Goal: Task Accomplishment & Management: Use online tool/utility

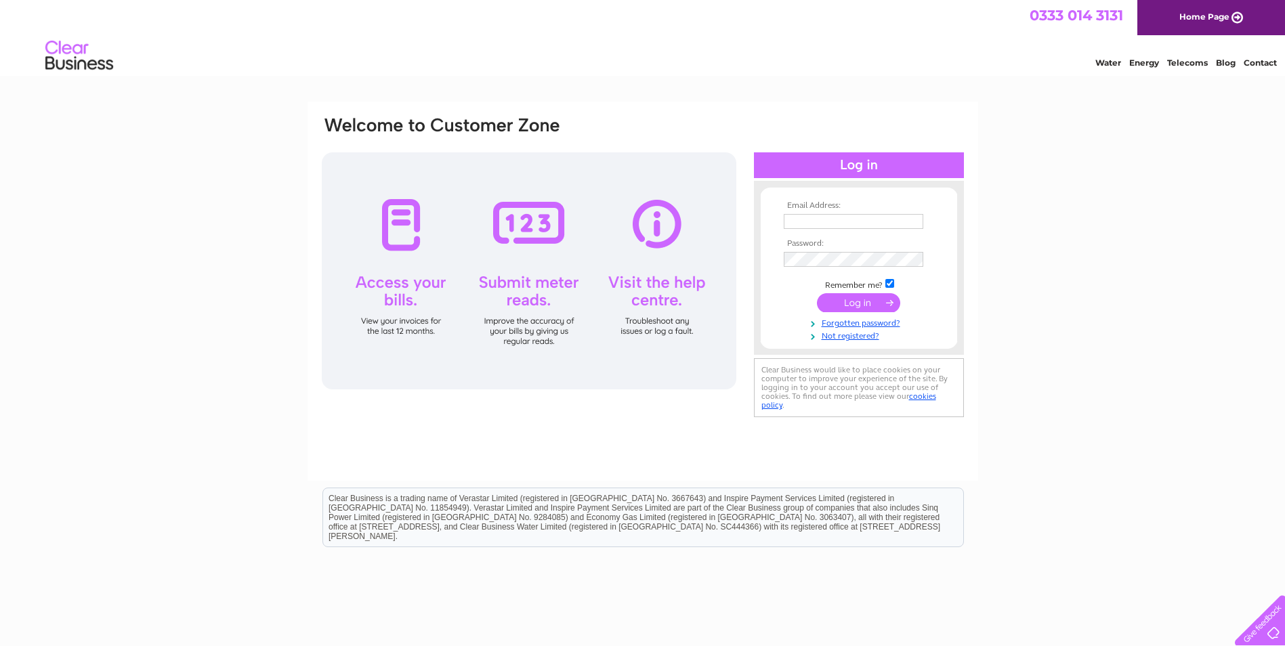
type input "djs@campbellsievewright.co.uk"
click at [854, 308] on input "submit" at bounding box center [858, 302] width 83 height 19
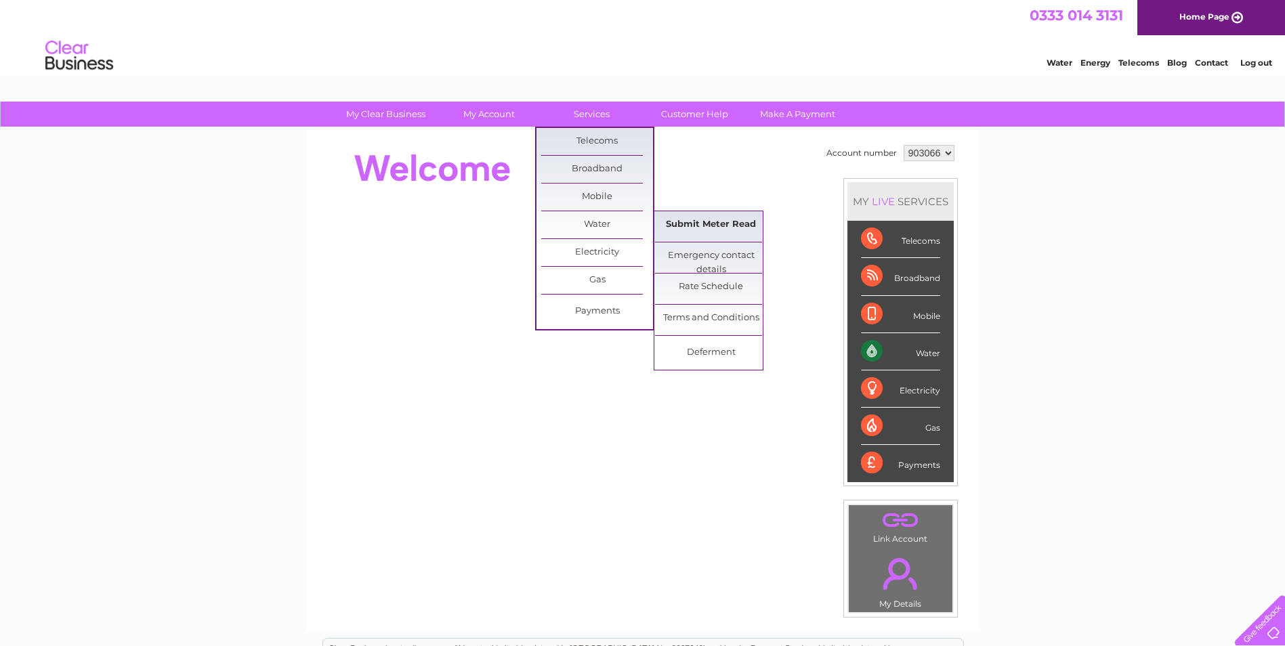
click at [684, 222] on link "Submit Meter Read" at bounding box center [711, 224] width 112 height 27
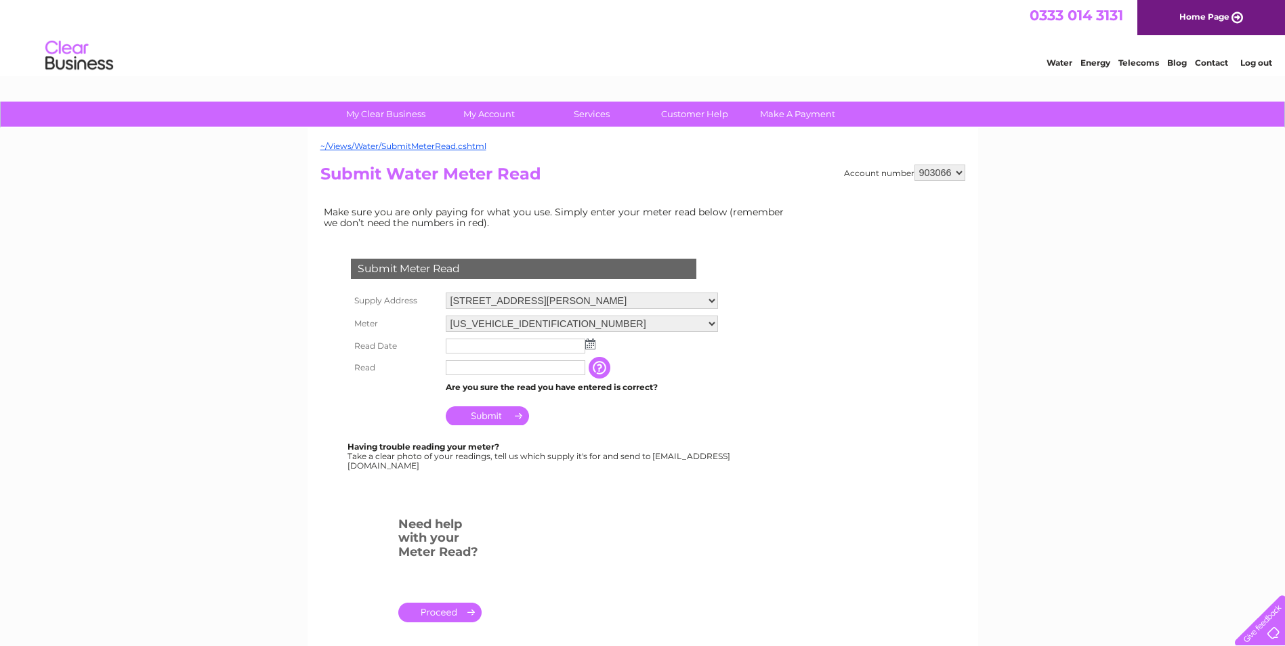
click at [589, 348] on img at bounding box center [590, 344] width 10 height 11
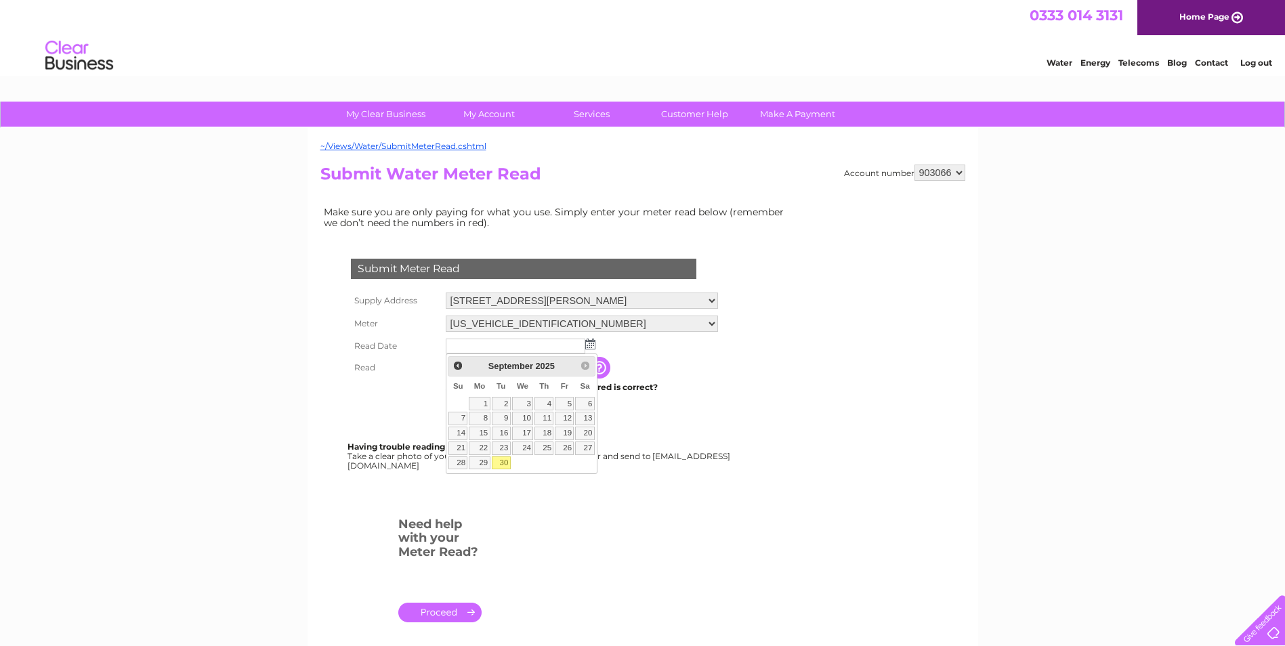
click at [502, 463] on link "30" at bounding box center [501, 464] width 19 height 14
type input "2025/09/30"
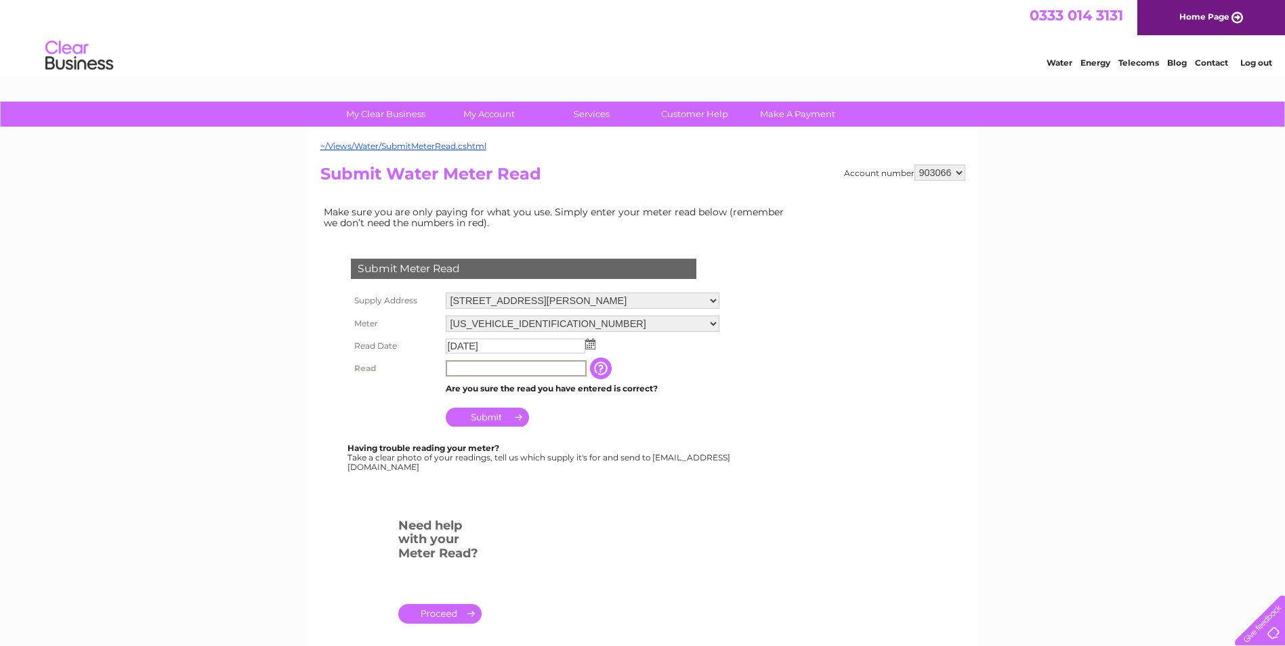
click at [501, 369] on input "text" at bounding box center [516, 368] width 141 height 16
type input "81"
click at [494, 416] on input "Submit" at bounding box center [487, 417] width 83 height 19
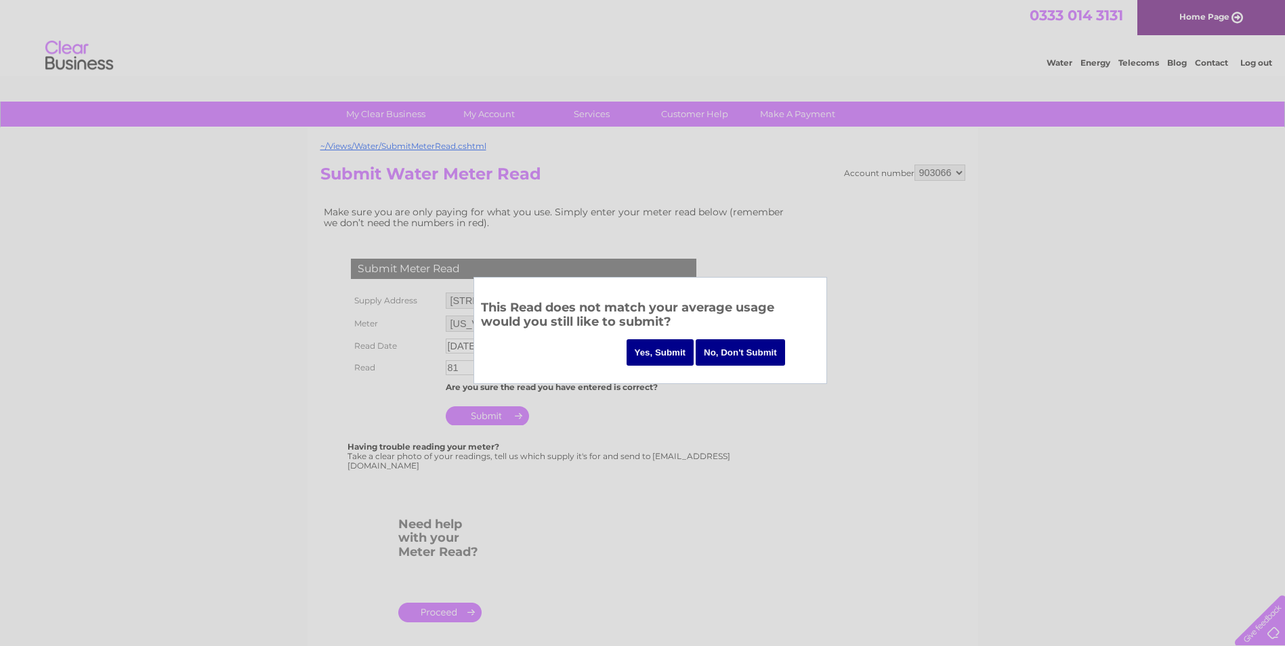
click at [647, 350] on input "Yes, Submit" at bounding box center [661, 352] width 68 height 26
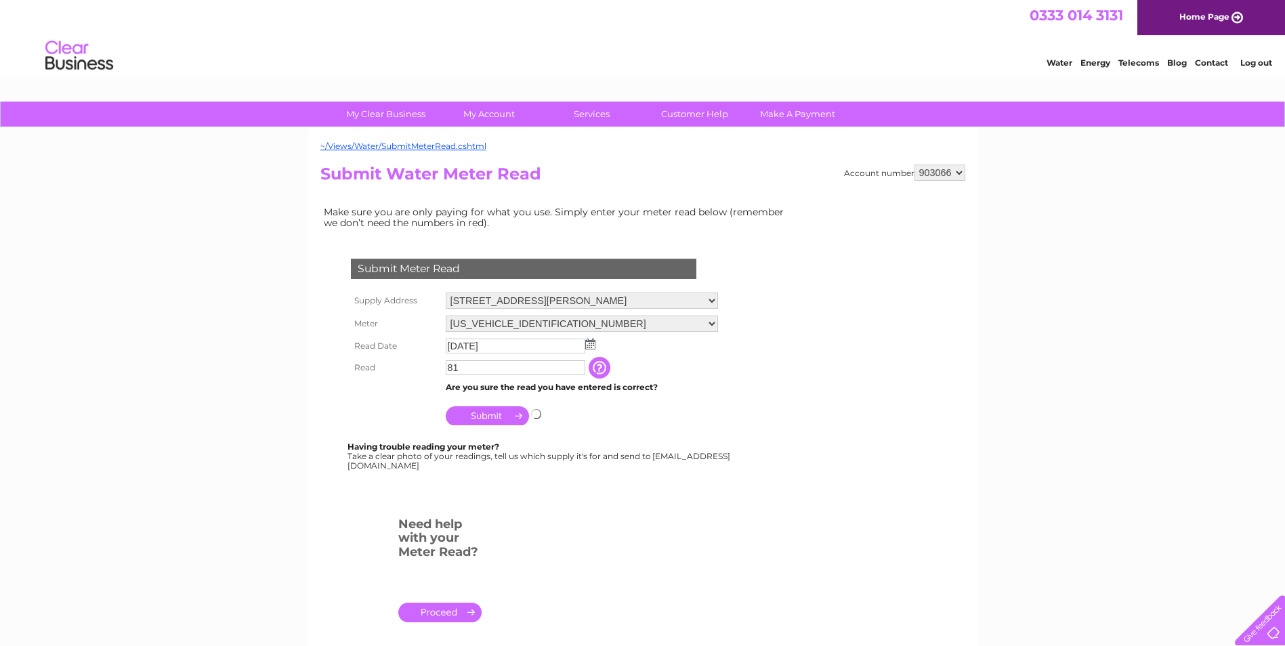
click at [962, 169] on select "903066 903067 903083" at bounding box center [940, 173] width 51 height 16
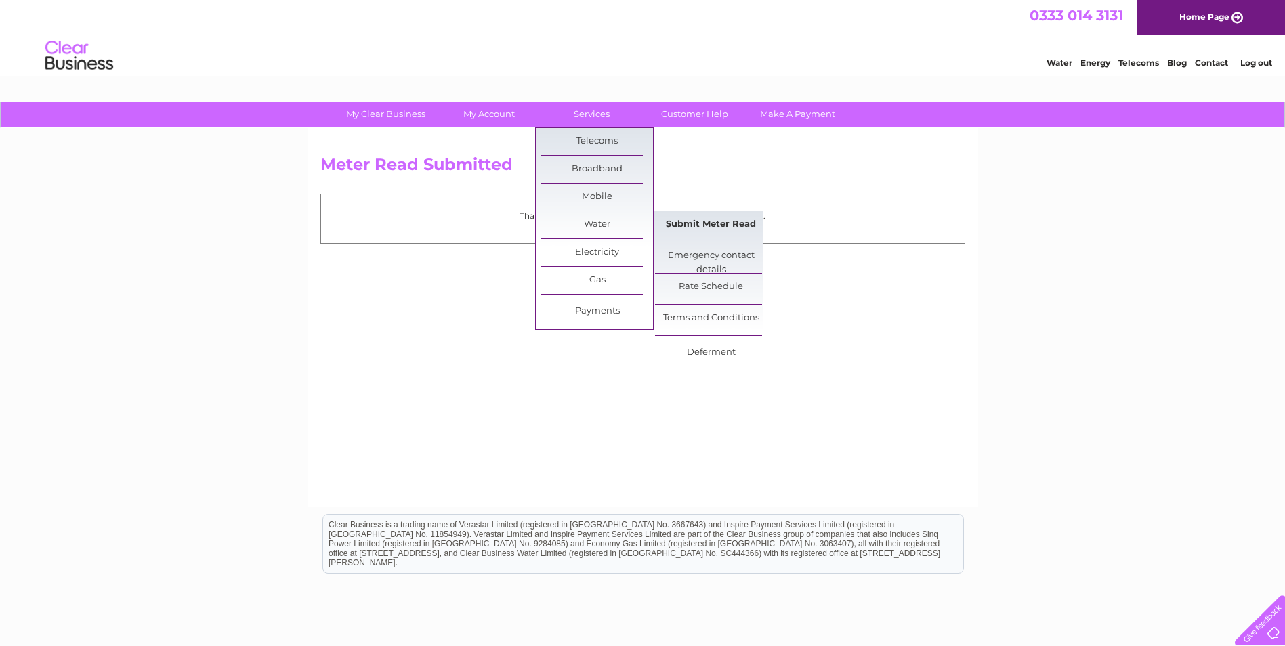
click at [682, 221] on link "Submit Meter Read" at bounding box center [711, 224] width 112 height 27
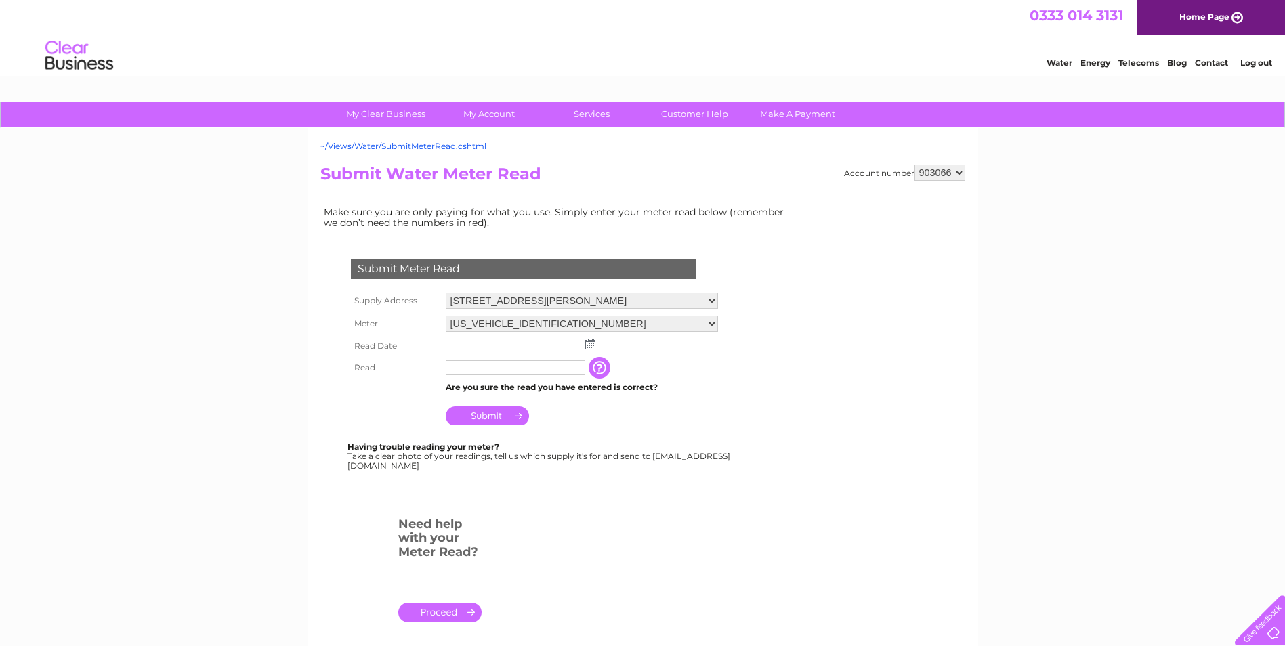
click at [960, 173] on select "903066 903067 903083" at bounding box center [940, 173] width 51 height 16
select select "903067"
click at [915, 165] on select "903066 903067 903083" at bounding box center [940, 173] width 51 height 16
click at [589, 344] on img at bounding box center [590, 344] width 10 height 11
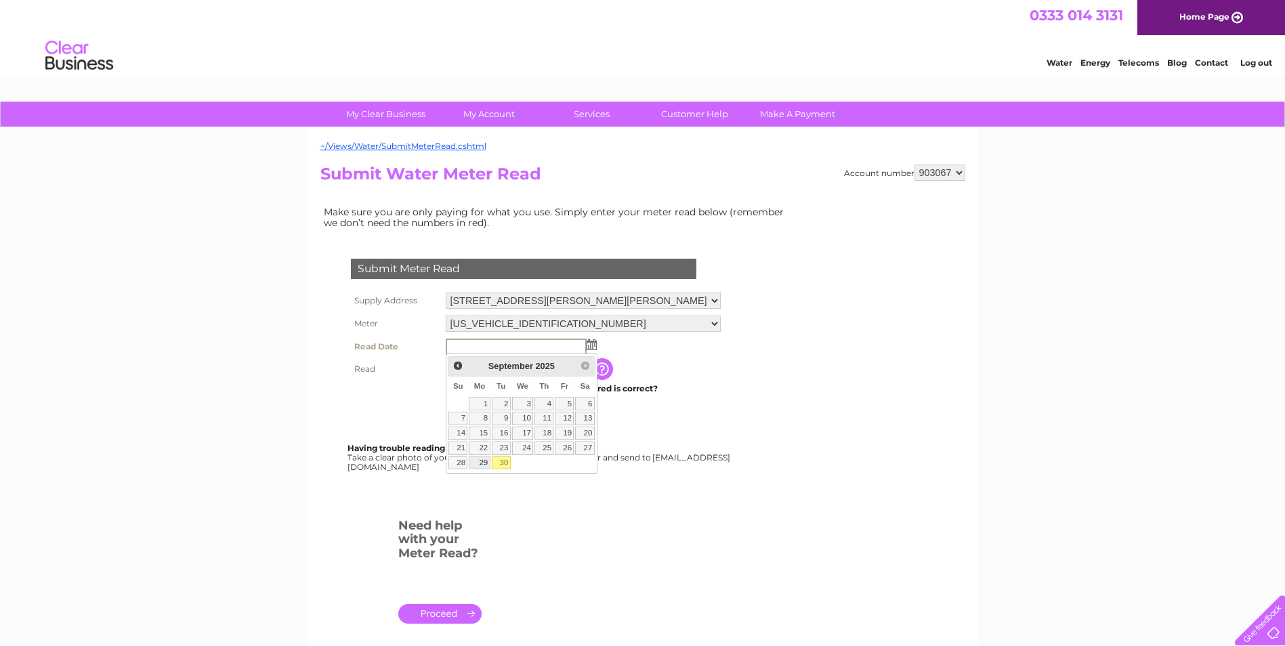
click at [482, 463] on link "29" at bounding box center [479, 464] width 21 height 14
type input "2025/09/29"
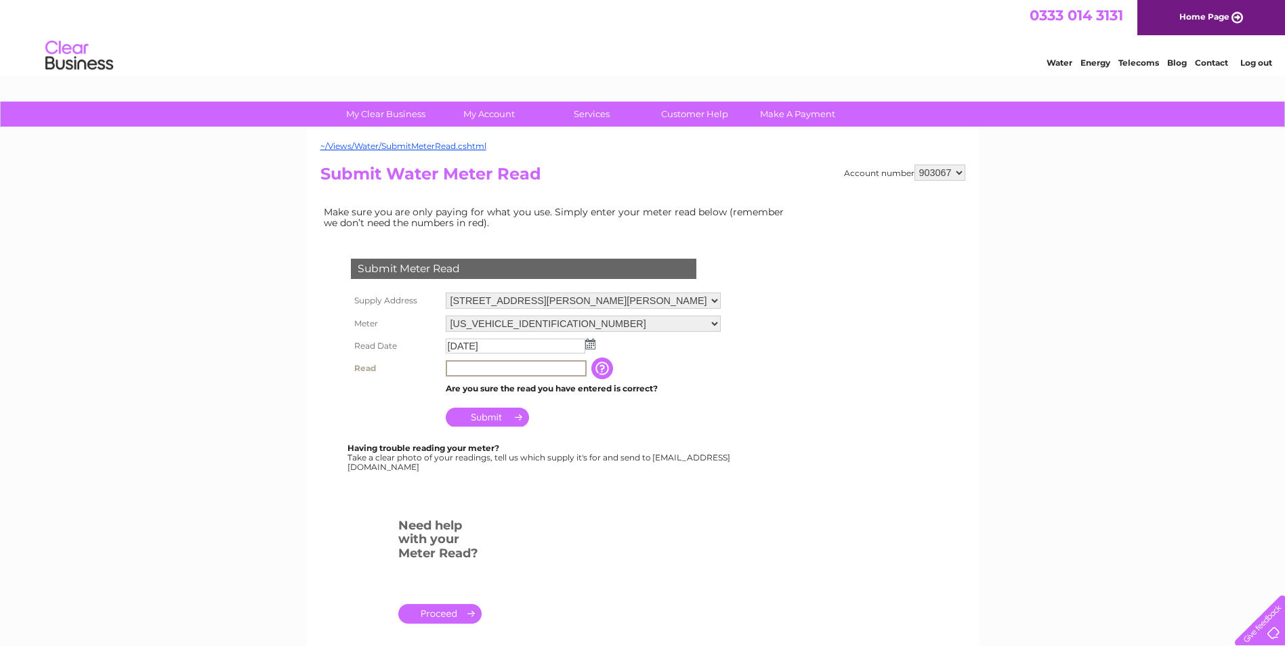
click at [474, 365] on input "text" at bounding box center [516, 368] width 141 height 16
type input "500"
click at [473, 419] on input "Submit" at bounding box center [487, 416] width 83 height 19
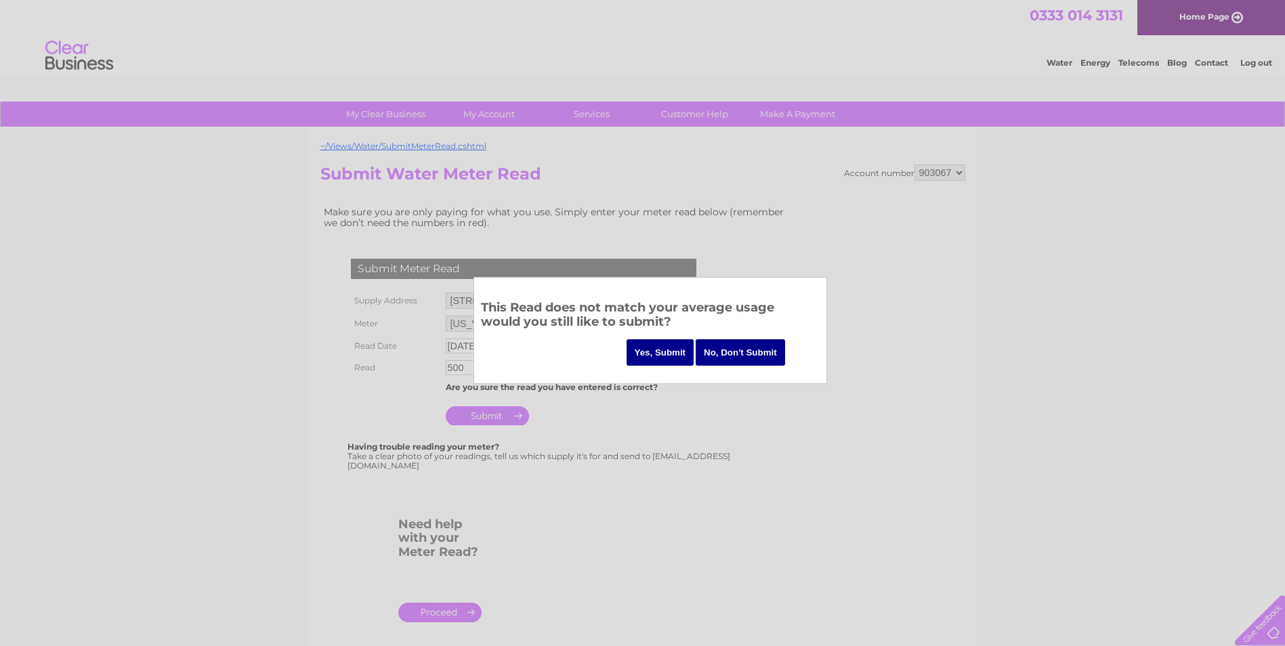
click at [663, 352] on input "Yes, Submit" at bounding box center [661, 352] width 68 height 26
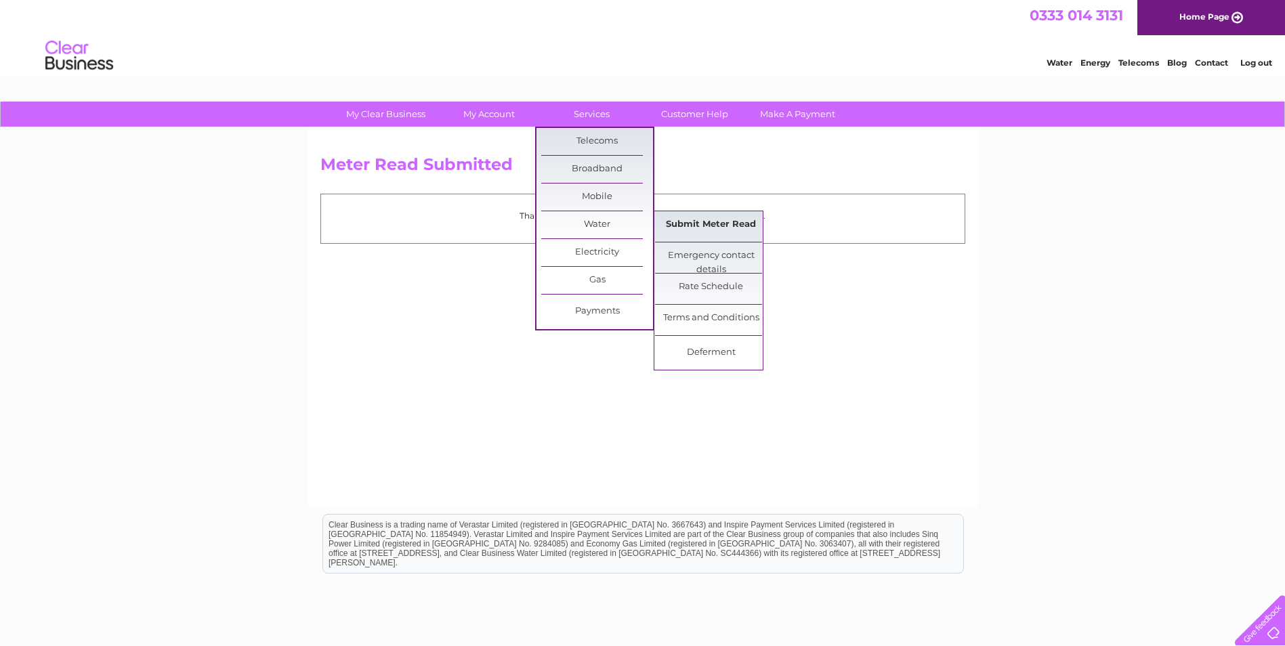
click at [684, 220] on link "Submit Meter Read" at bounding box center [711, 224] width 112 height 27
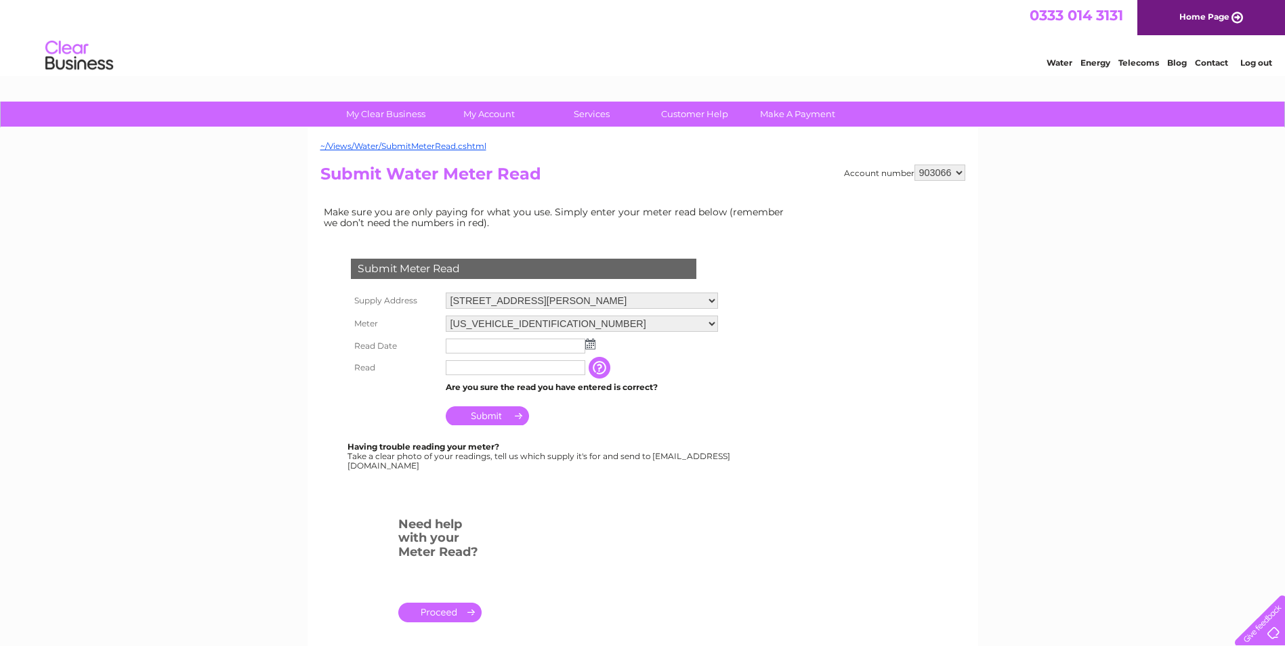
click at [961, 173] on select "903066 903067 903083" at bounding box center [940, 173] width 51 height 16
select select "903083"
click at [915, 165] on select "903066 903067 903083" at bounding box center [940, 173] width 51 height 16
click at [586, 345] on img at bounding box center [590, 344] width 10 height 11
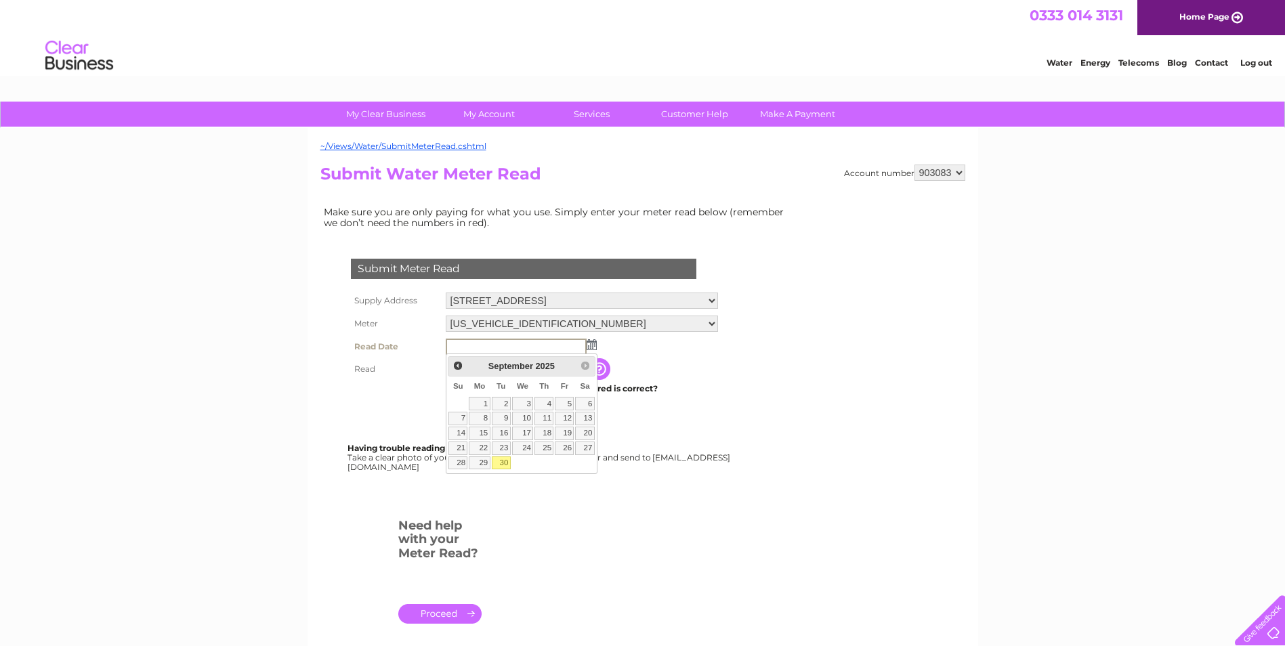
click at [503, 463] on link "30" at bounding box center [501, 464] width 19 height 14
type input "2025/09/30"
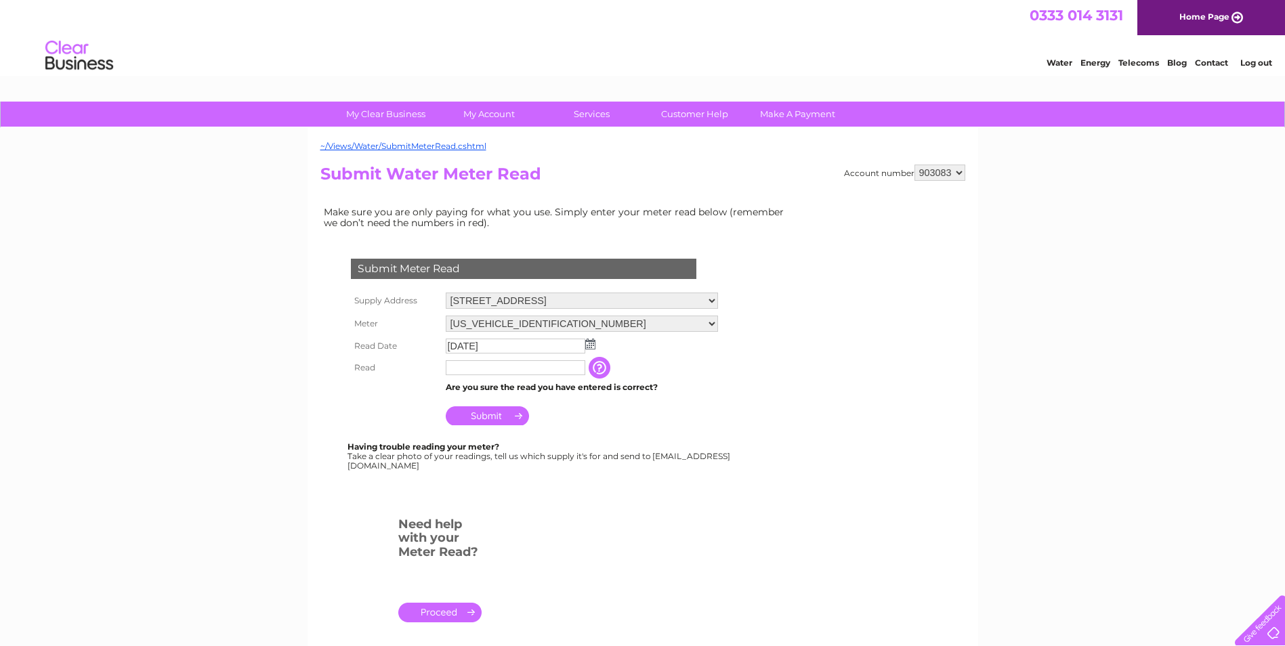
click at [507, 367] on input "text" at bounding box center [516, 367] width 140 height 15
type input "1024"
click at [488, 417] on input "Submit" at bounding box center [487, 417] width 83 height 19
